Goal: Book appointment/travel/reservation

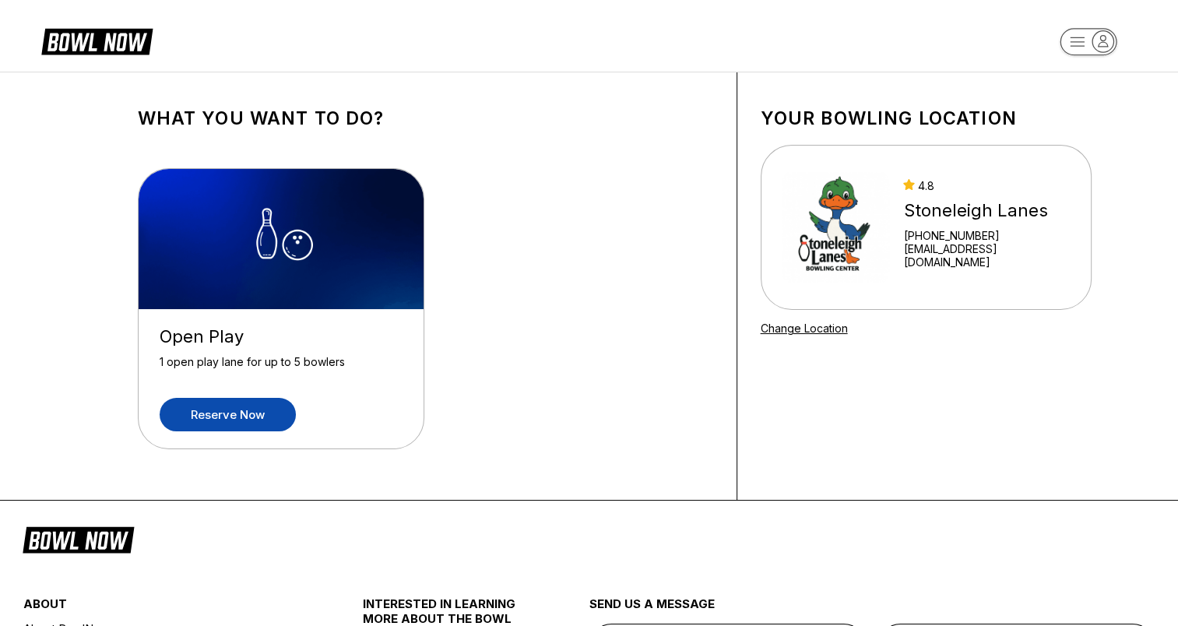
click at [222, 411] on link "Reserve now" at bounding box center [228, 414] width 136 height 33
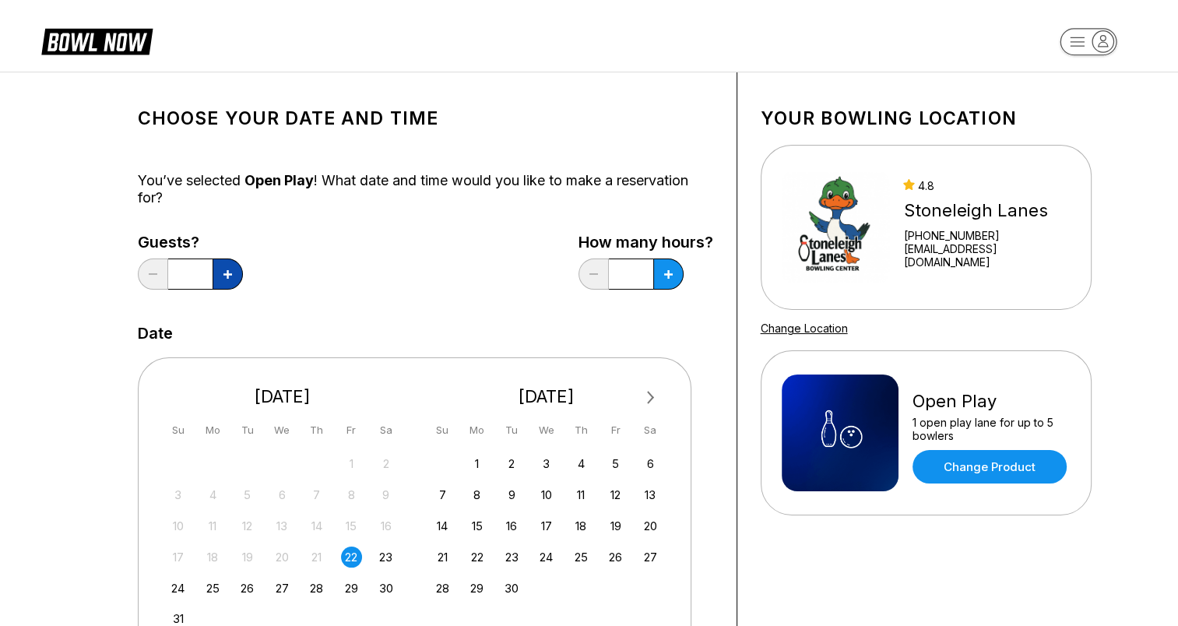
click at [226, 274] on icon at bounding box center [228, 274] width 9 height 9
type input "*"
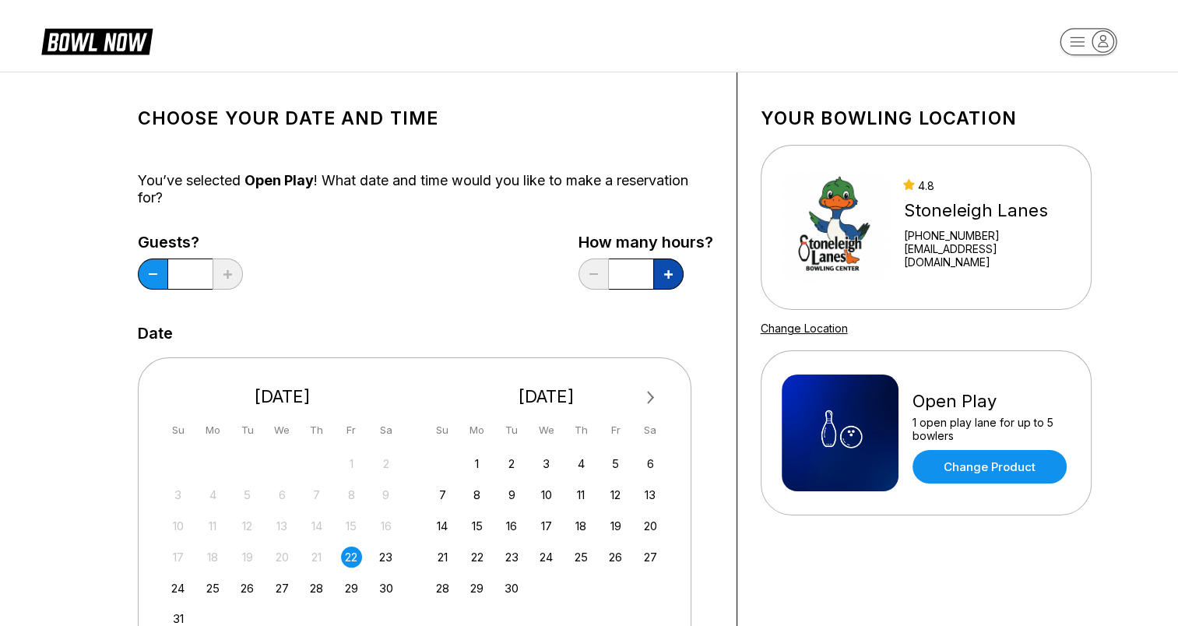
click at [673, 274] on button at bounding box center [668, 274] width 30 height 31
type input "*"
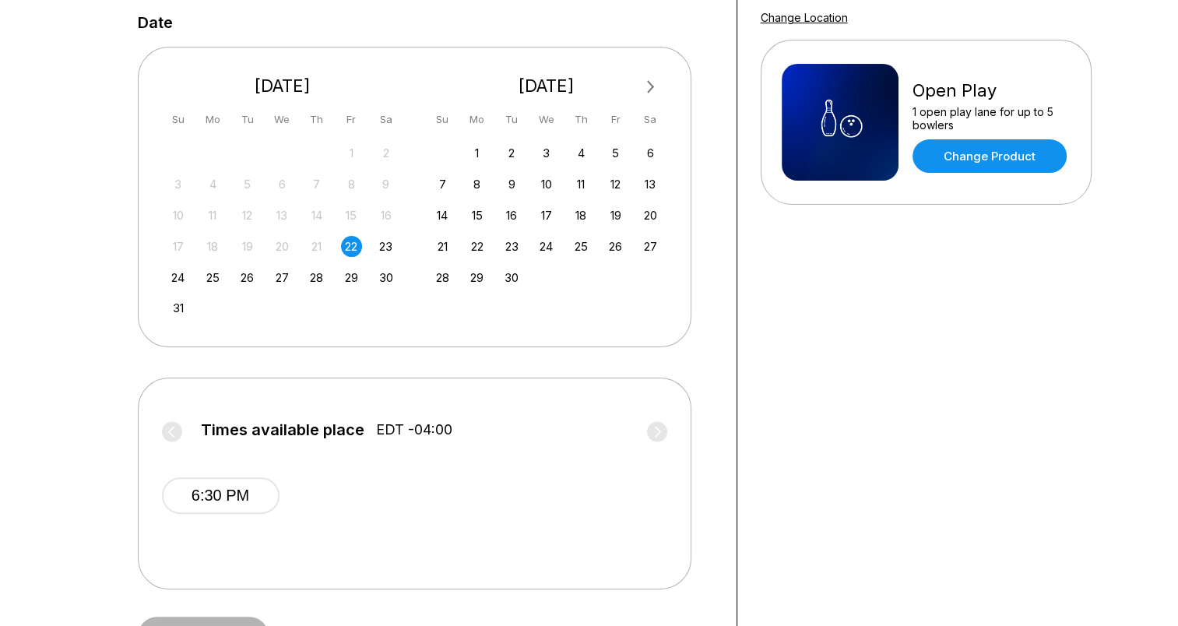
scroll to position [312, 0]
click at [387, 279] on div "30" at bounding box center [385, 276] width 21 height 21
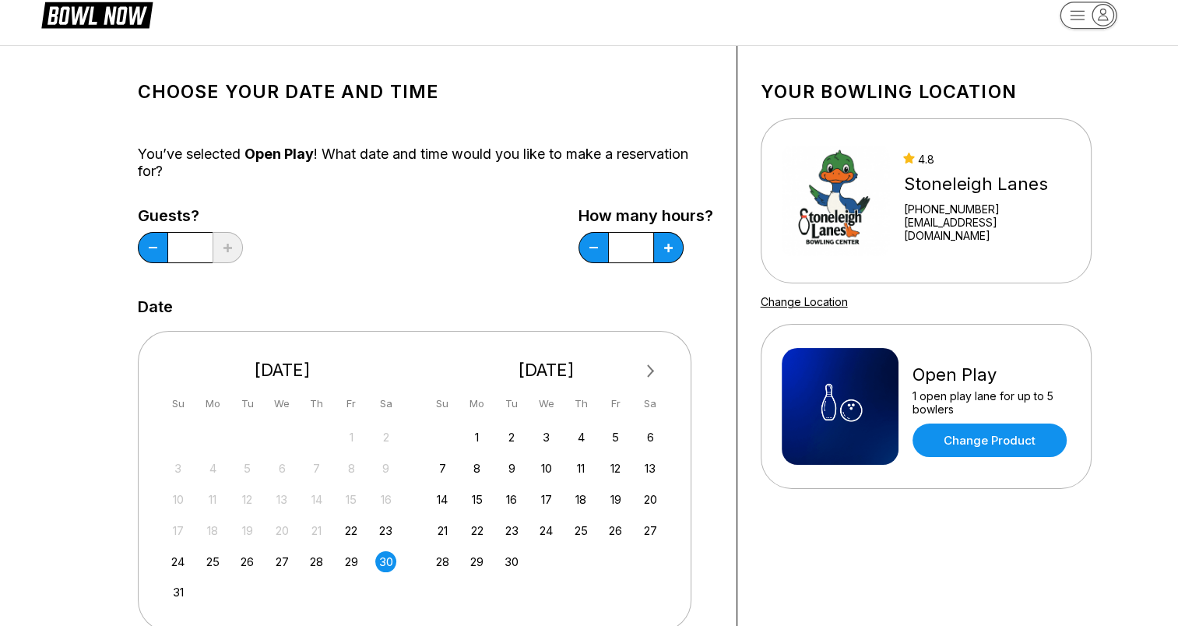
scroll to position [0, 0]
